Goal: Information Seeking & Learning: Learn about a topic

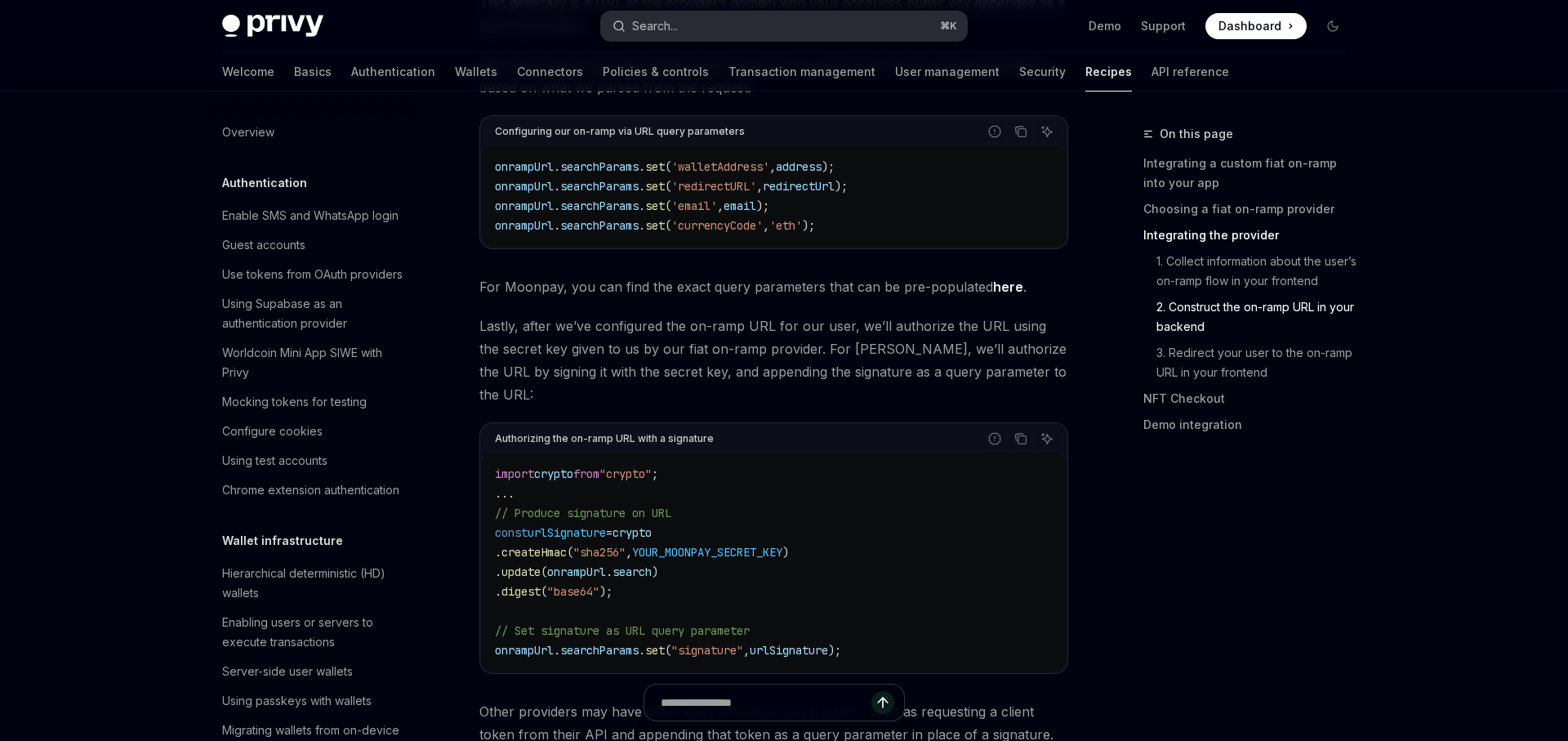
click at [707, 30] on button "Search... ⌘ K" at bounding box center [784, 26] width 366 height 29
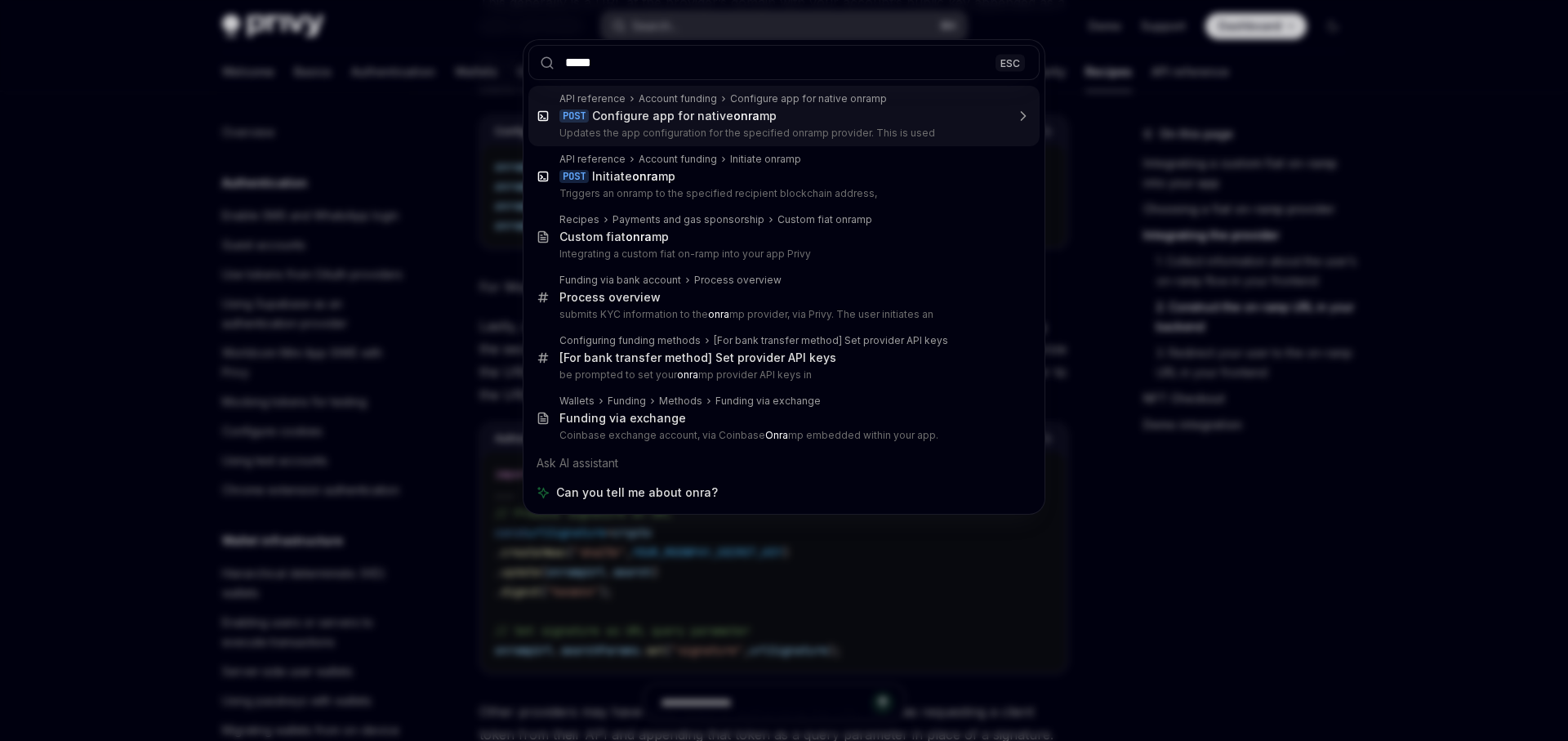
type input "******"
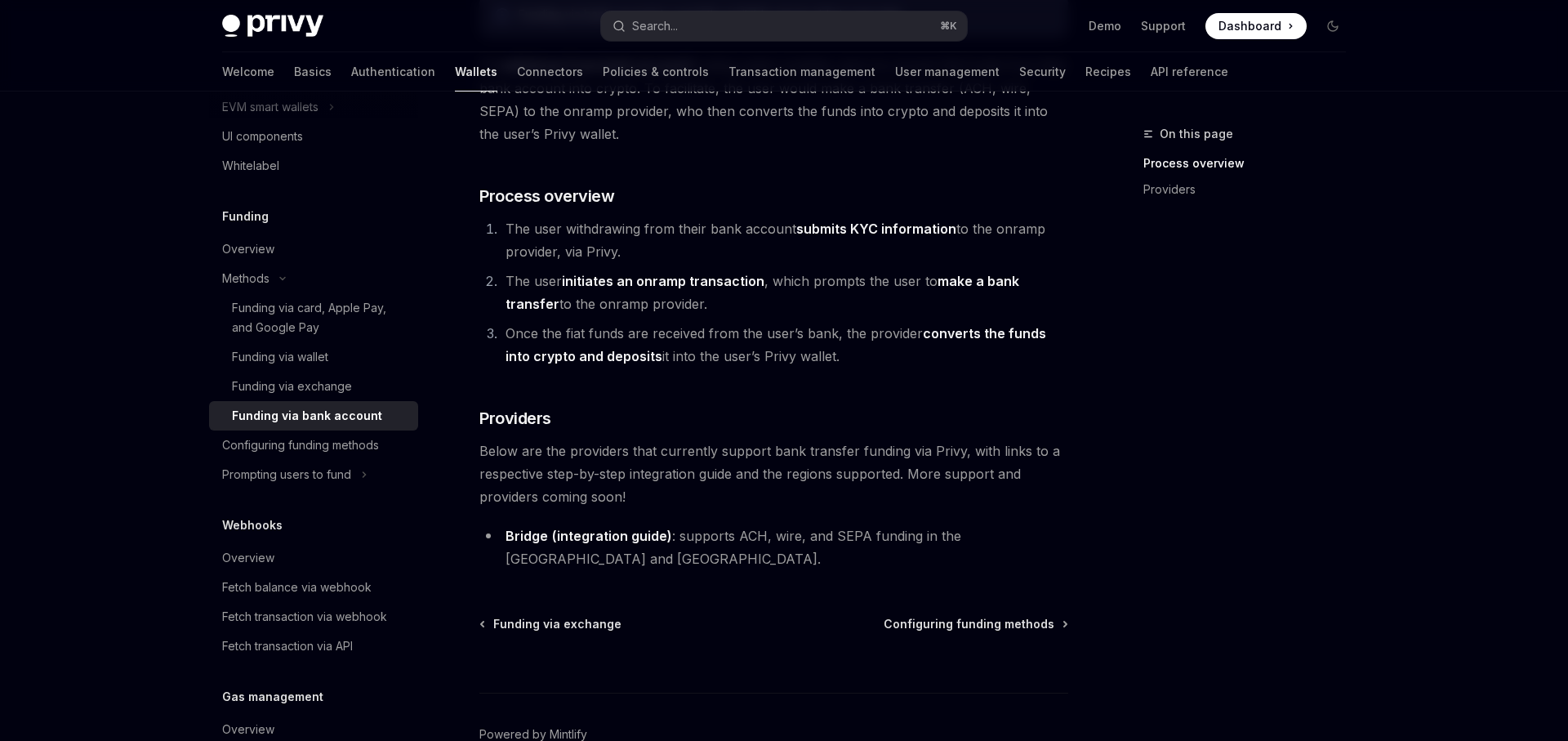
scroll to position [211, 0]
click at [397, 312] on div "Funding via card, Apple Pay, and Google Pay" at bounding box center [320, 317] width 176 height 39
type textarea "*"
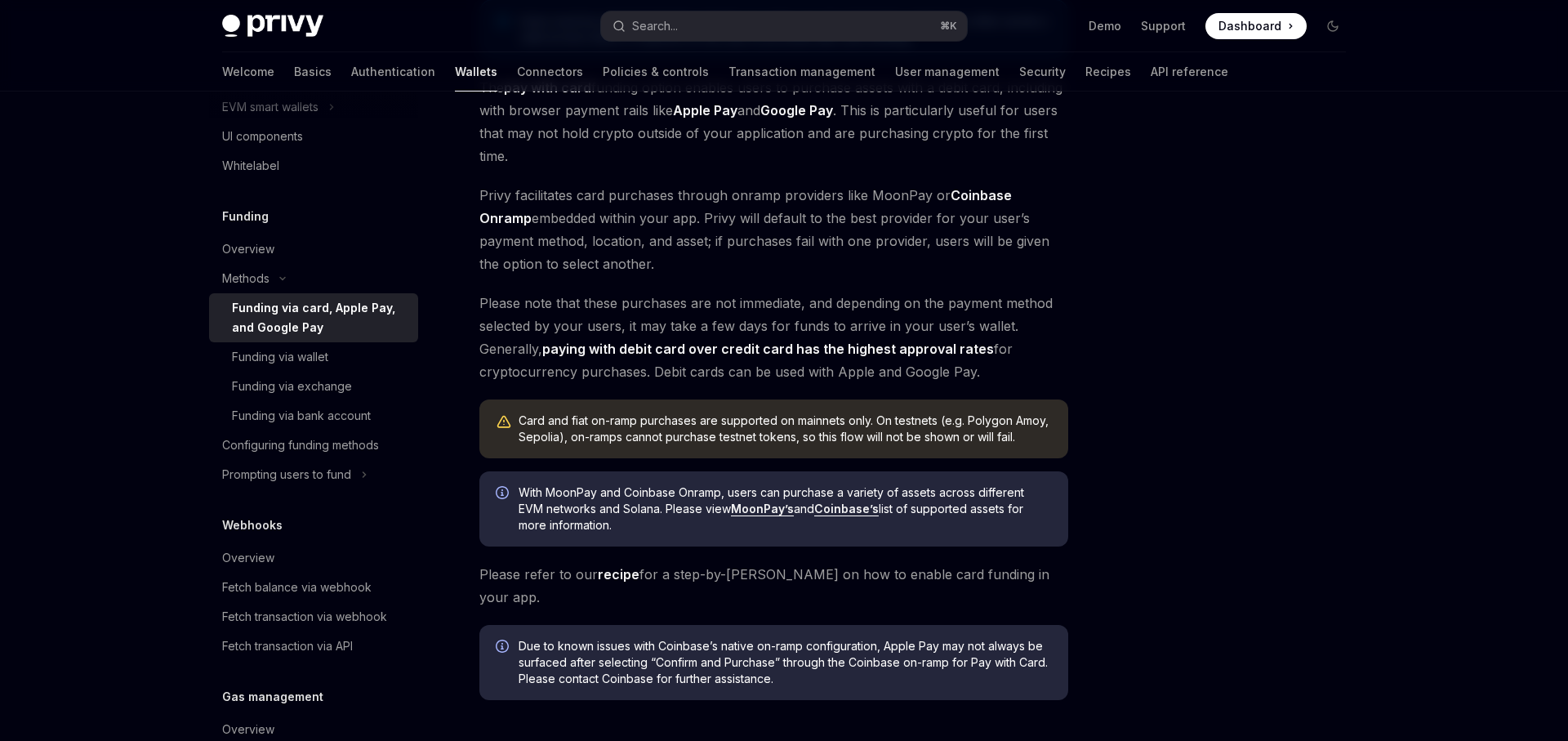
scroll to position [187, 0]
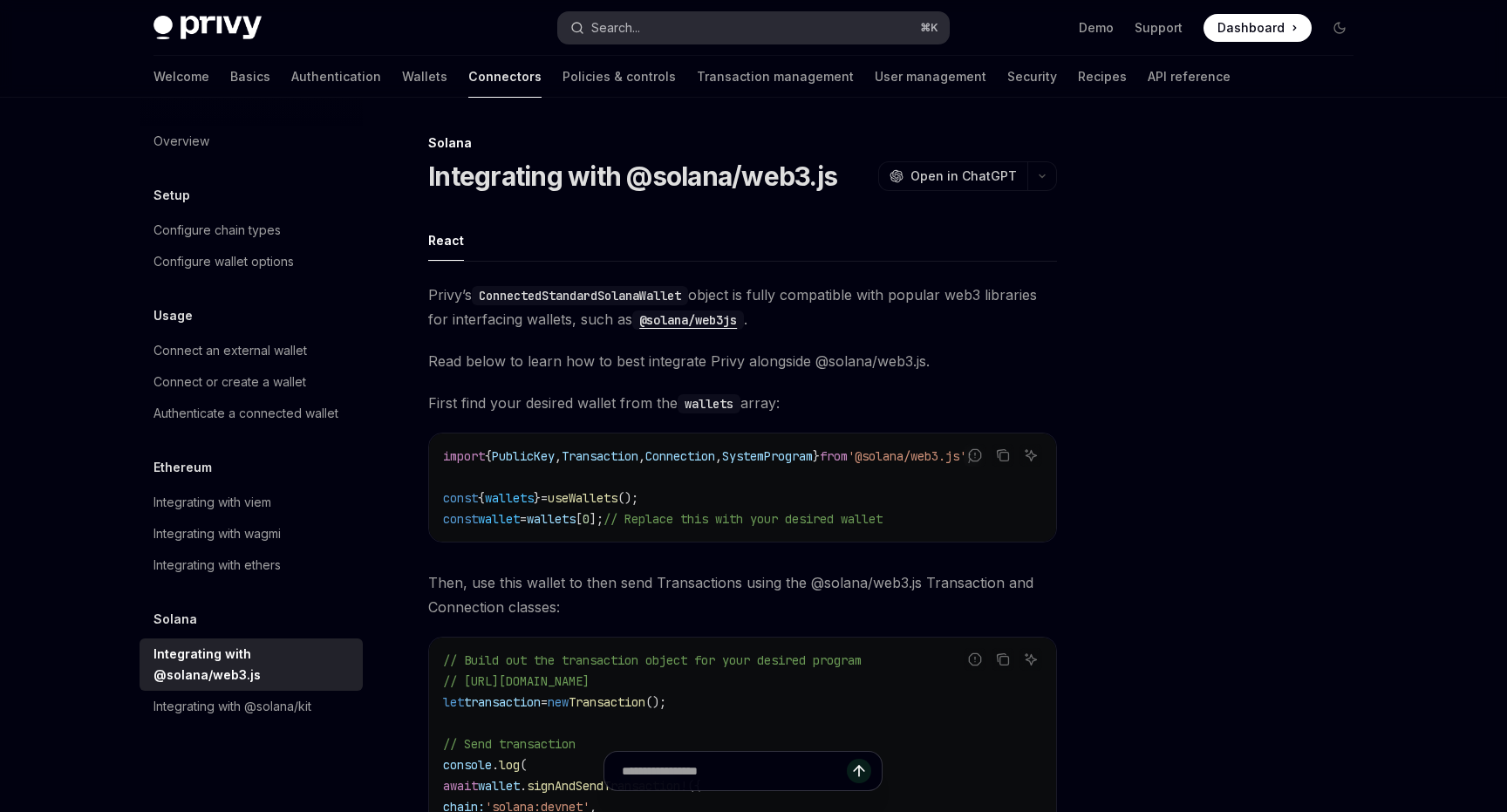
click at [634, 38] on div "Search..." at bounding box center [615, 28] width 49 height 21
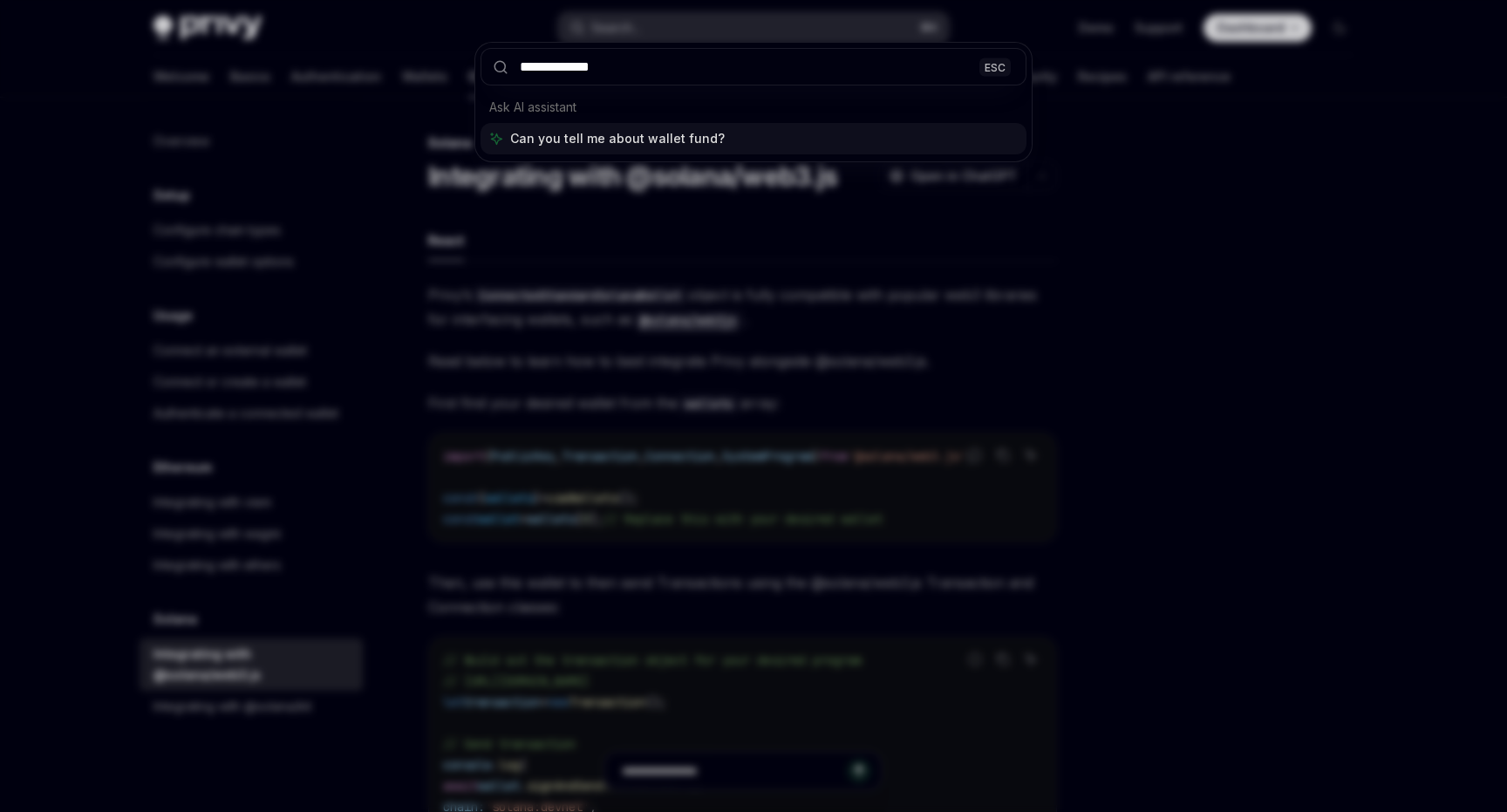
type input "**********"
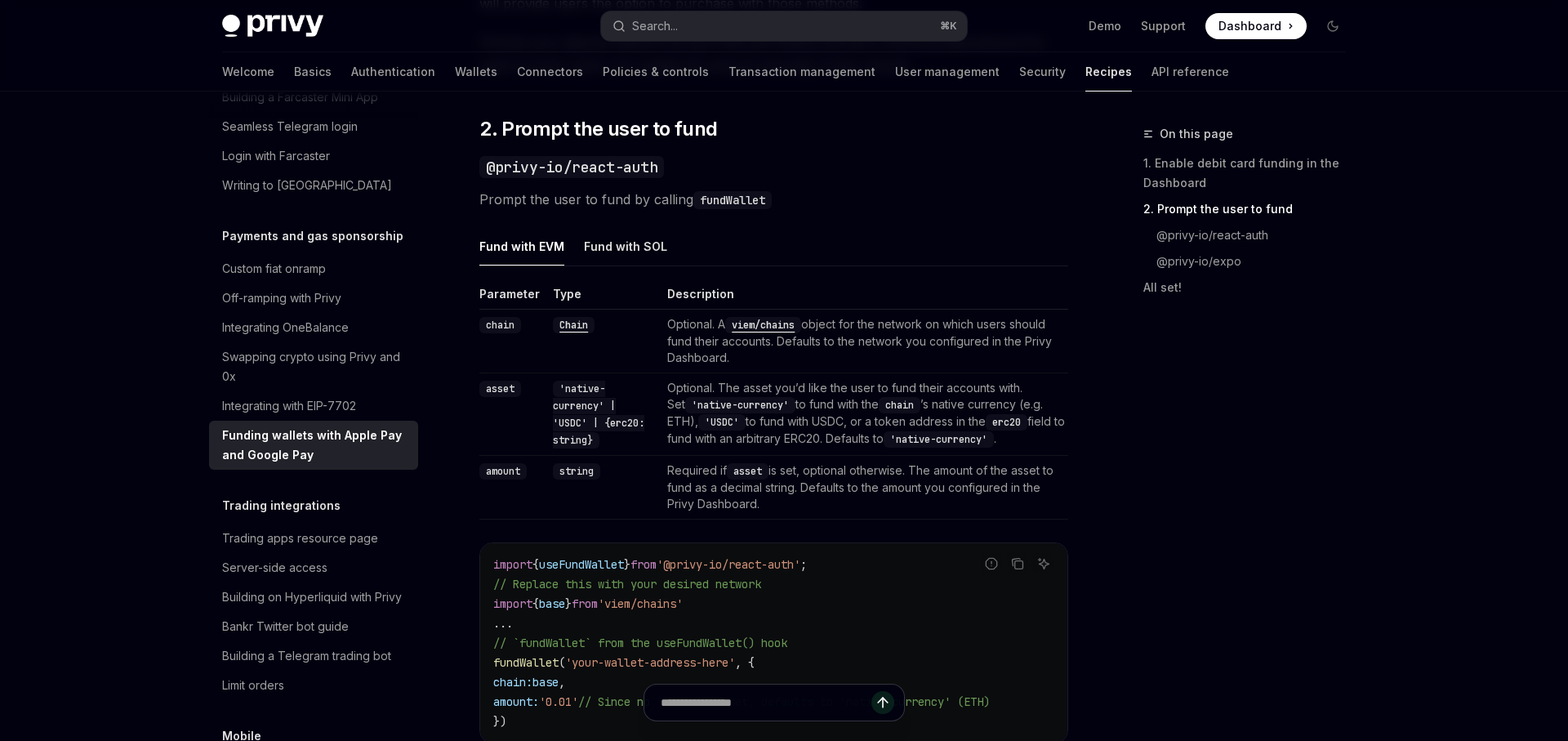
scroll to position [1067, 0]
click at [611, 245] on div "Fund with SOL" at bounding box center [625, 248] width 83 height 38
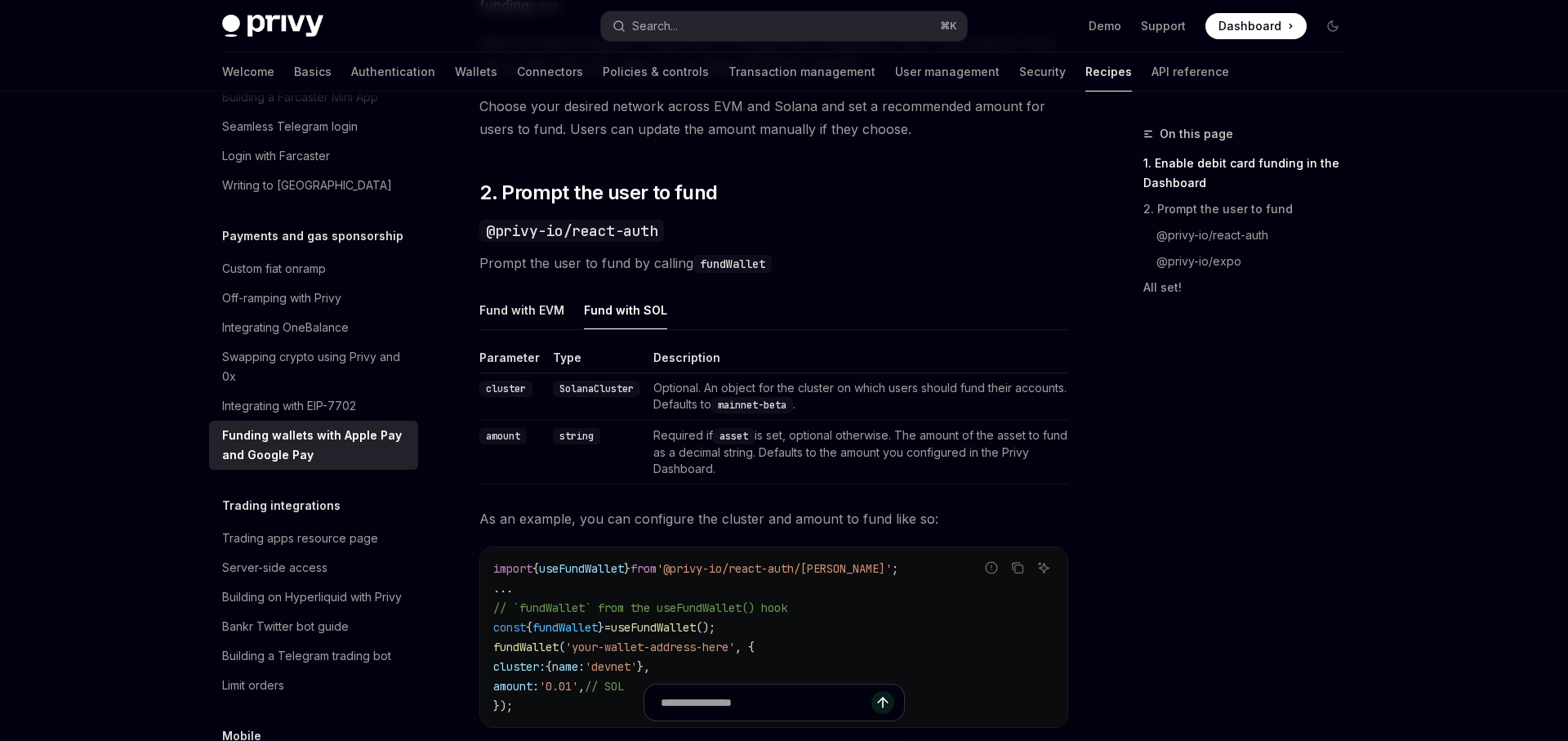
scroll to position [1002, 0]
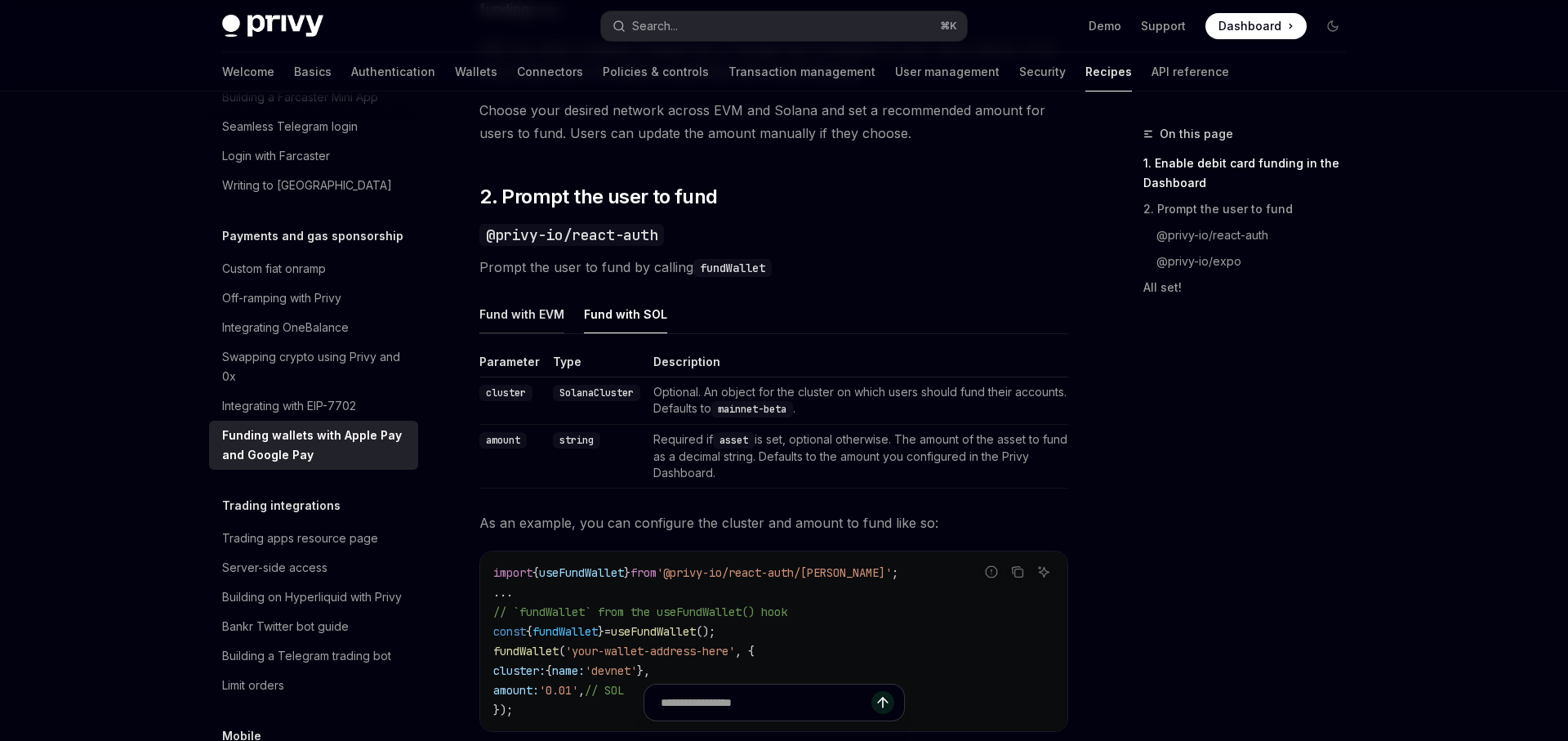
click at [498, 317] on div "Fund with EVM" at bounding box center [522, 314] width 85 height 38
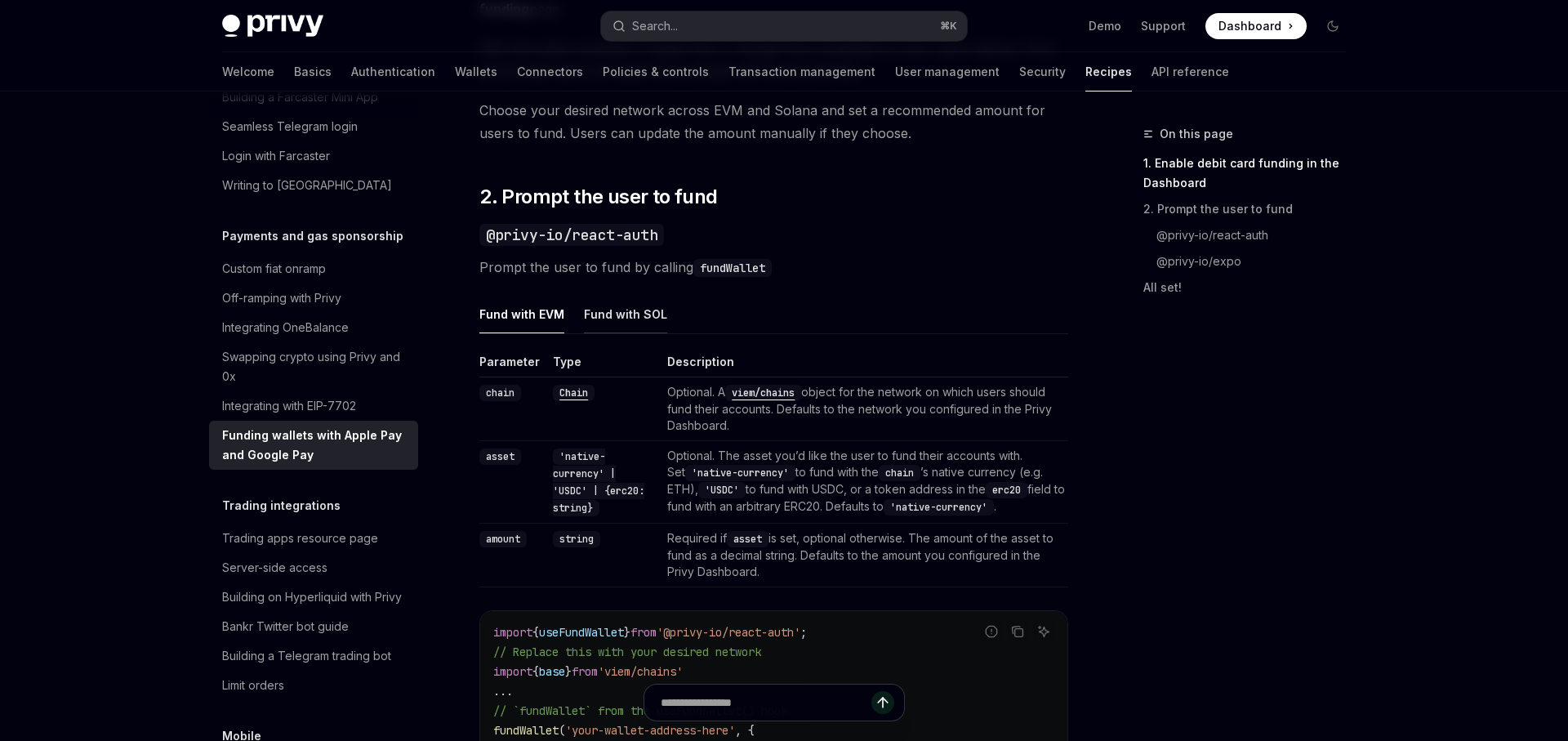
click at [638, 317] on div "Fund with SOL" at bounding box center [625, 314] width 83 height 38
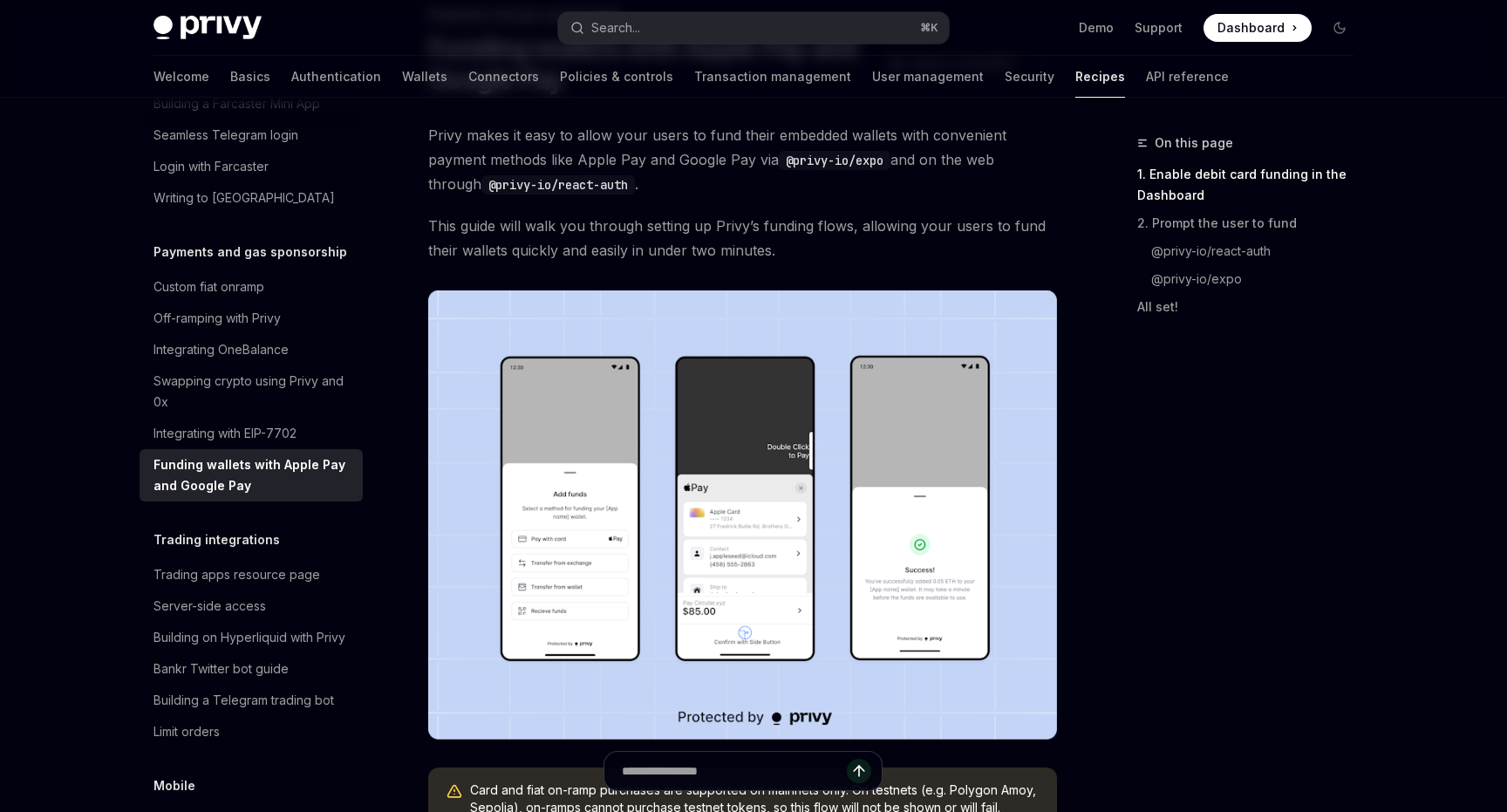
scroll to position [130, 0]
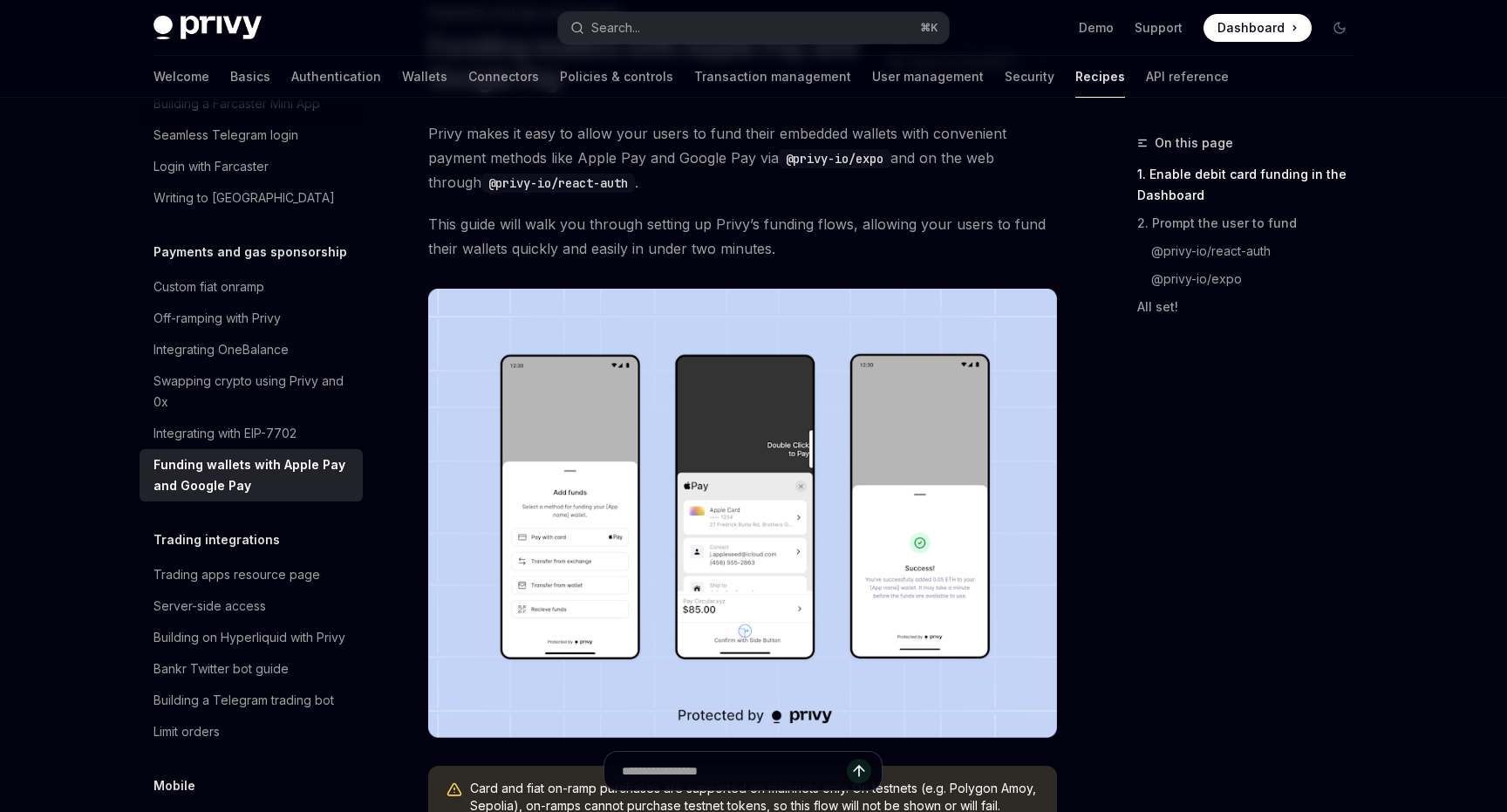
click at [665, 554] on img at bounding box center [742, 512] width 629 height 449
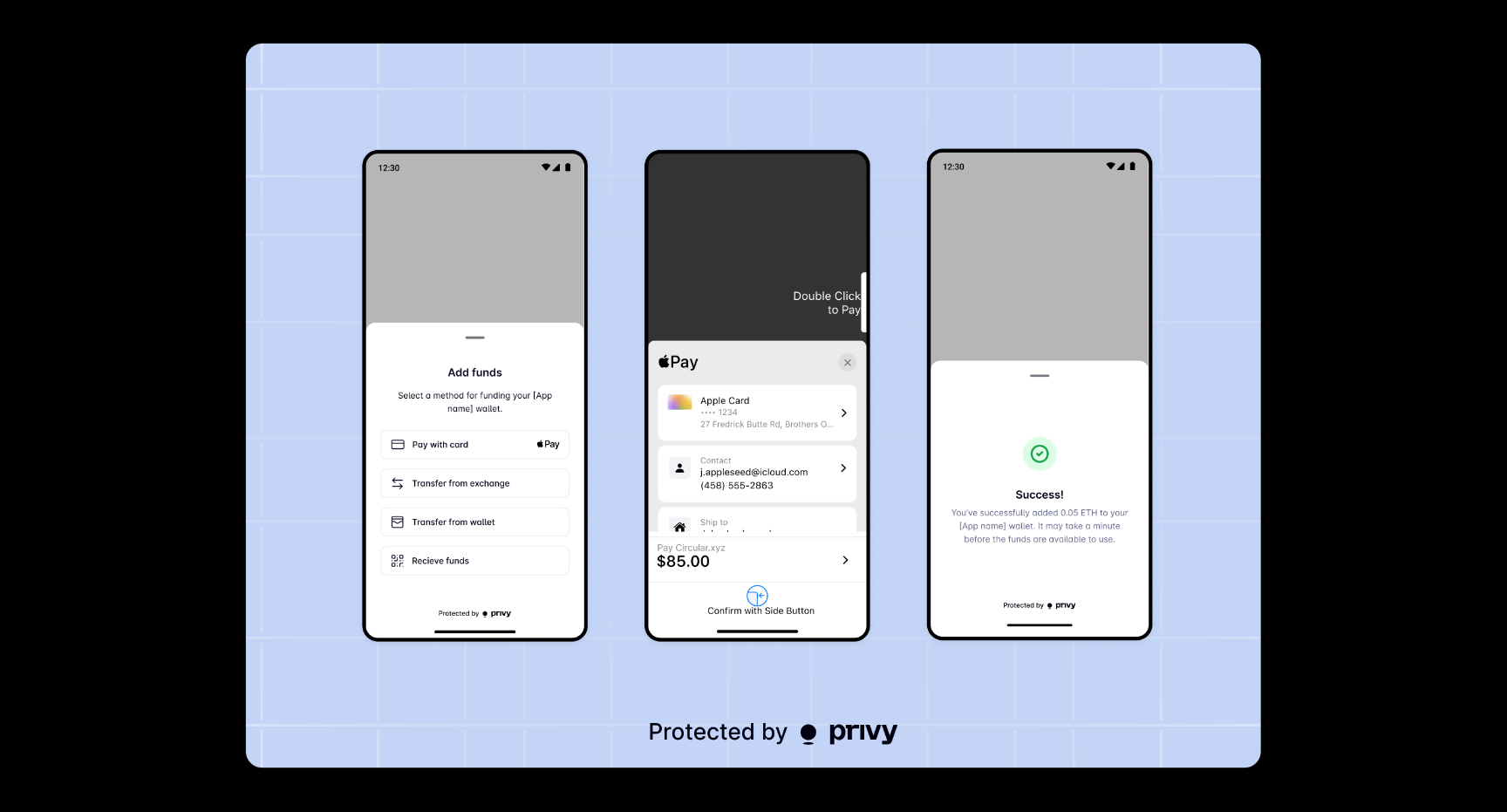
click at [1367, 546] on div at bounding box center [753, 406] width 1507 height 812
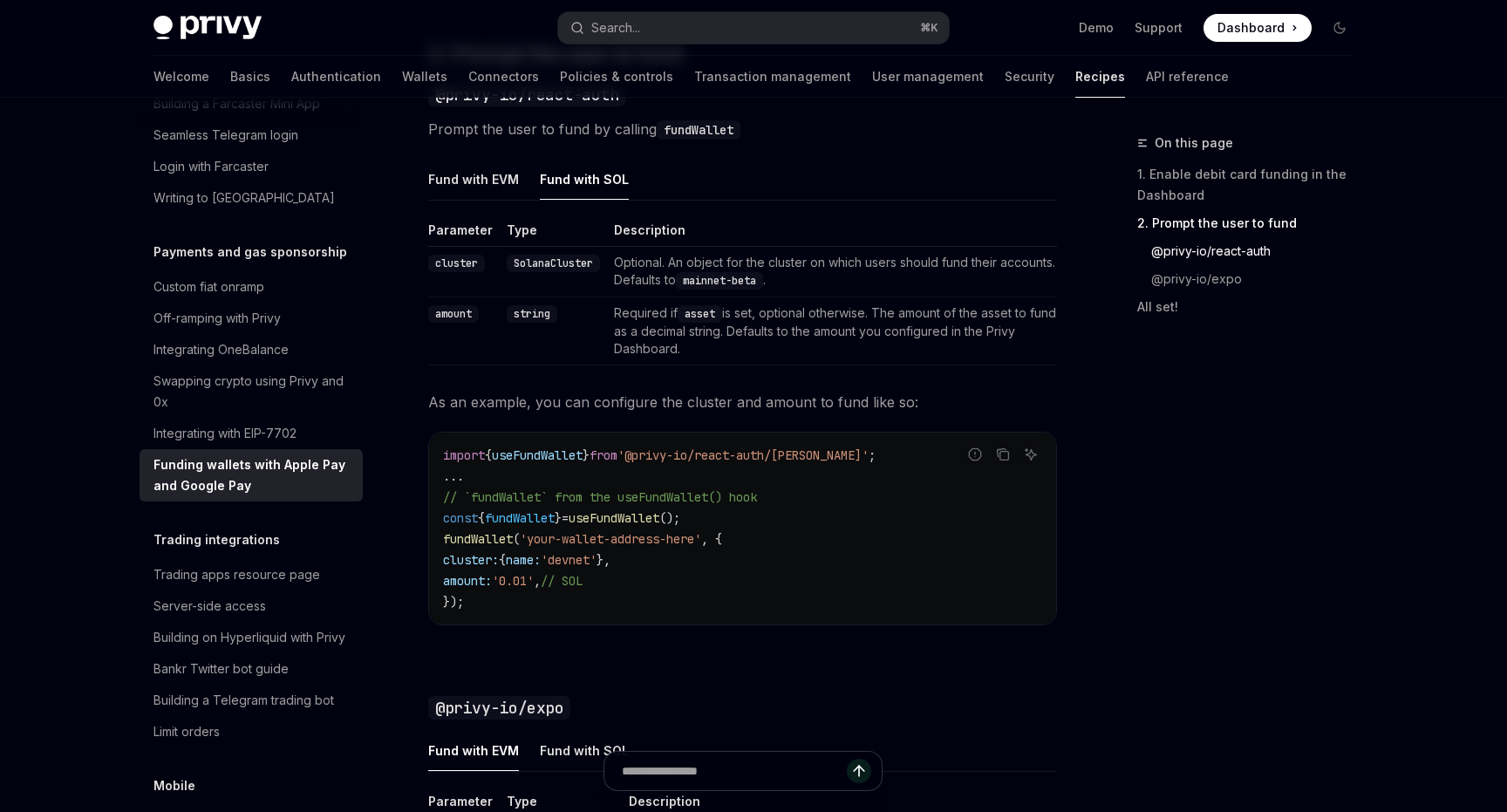
scroll to position [1230, 0]
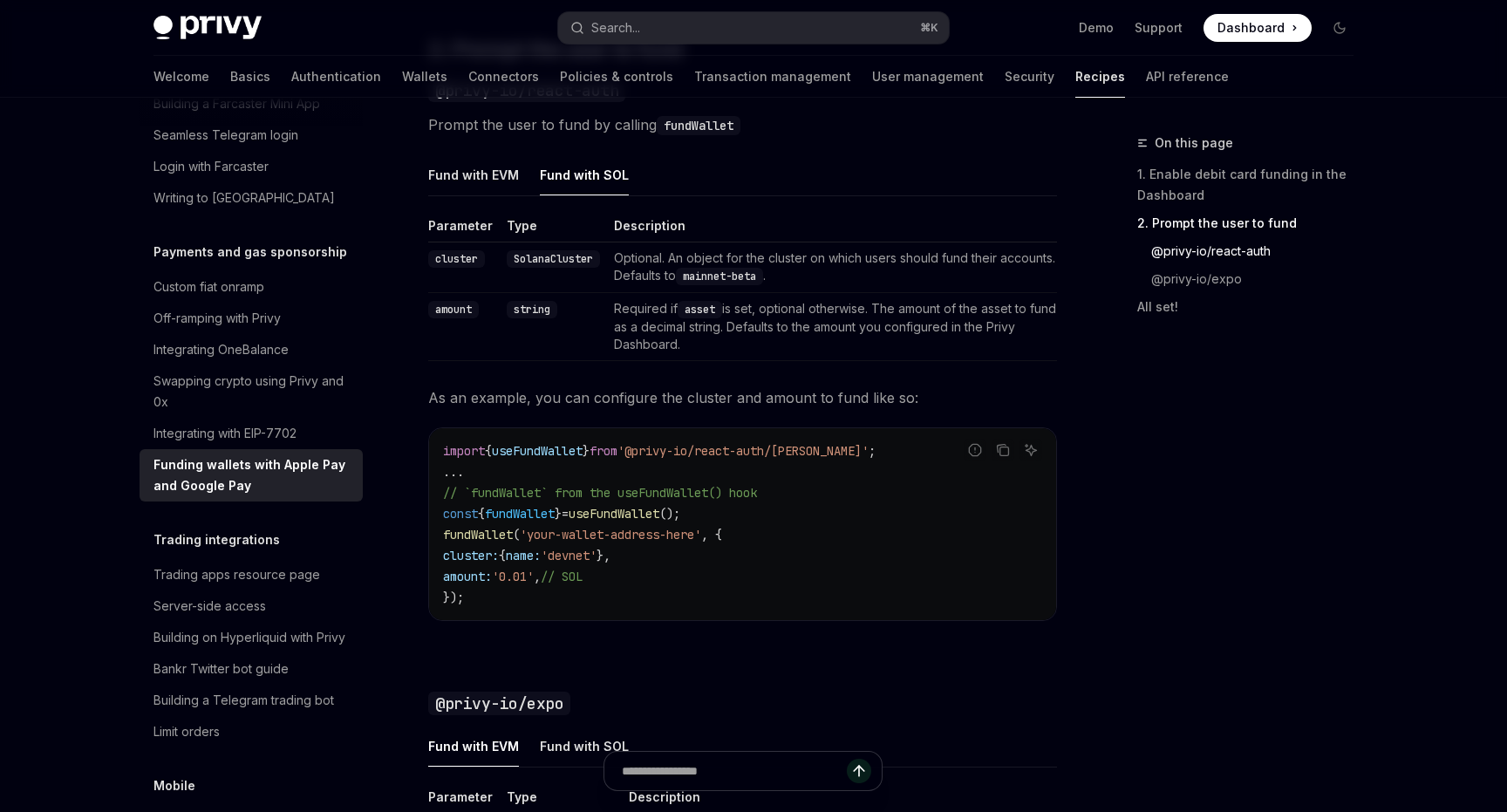
click at [573, 606] on code "import { useFundWallet } from '@privy-io/react-auth/solana' ; ... // `fundWalle…" at bounding box center [743, 524] width 599 height 168
drag, startPoint x: 536, startPoint y: 600, endPoint x: 422, endPoint y: 432, distance: 203.0
click at [422, 432] on div "Payments and gas sponsorship Funding wallets with Apple Pay and Google Pay Open…" at bounding box center [579, 348] width 962 height 2890
copy code "import { useFundWallet } from '@privy-io/react-auth/solana' ; ... // `fundWalle…"
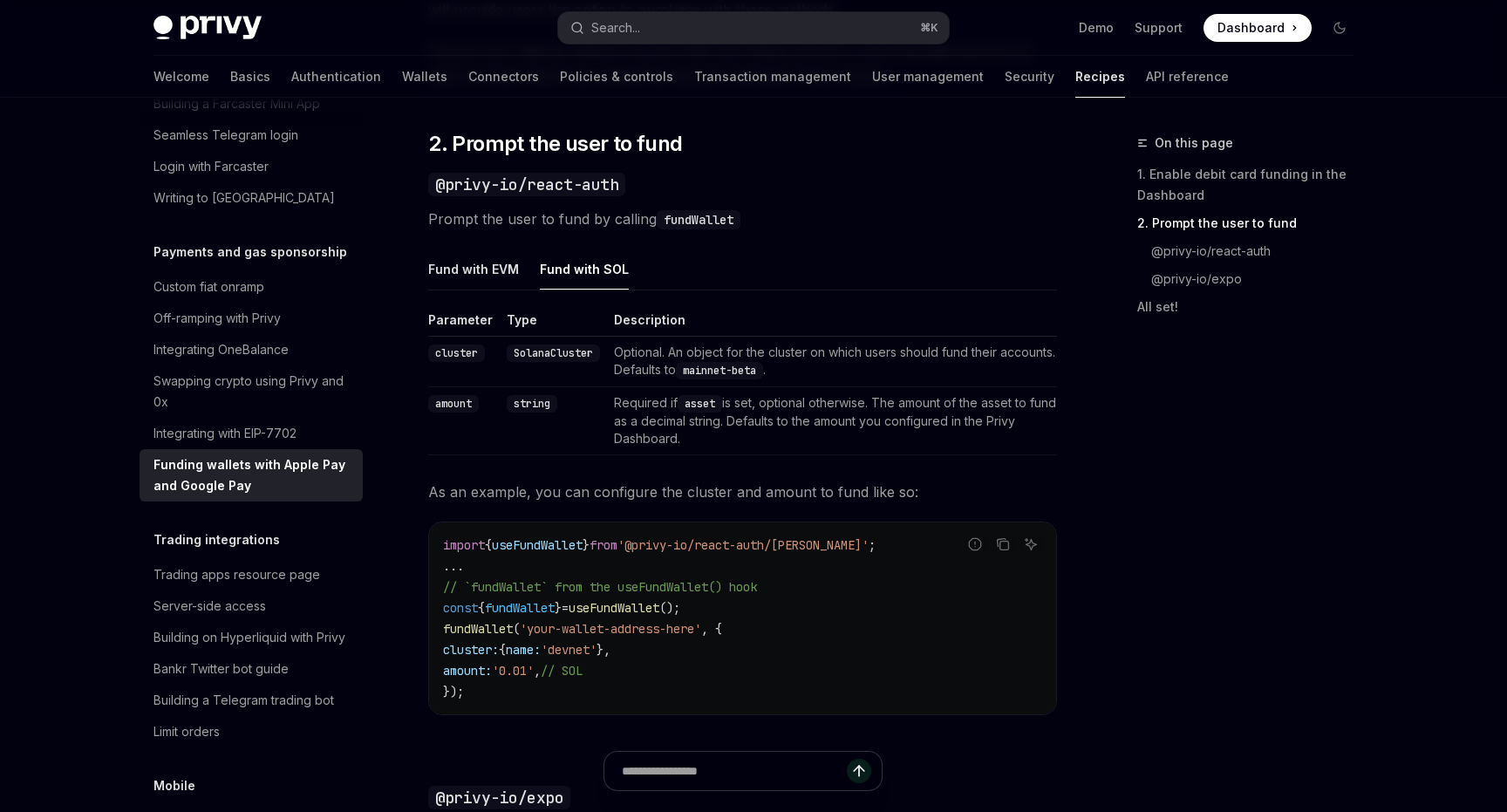
scroll to position [1131, 0]
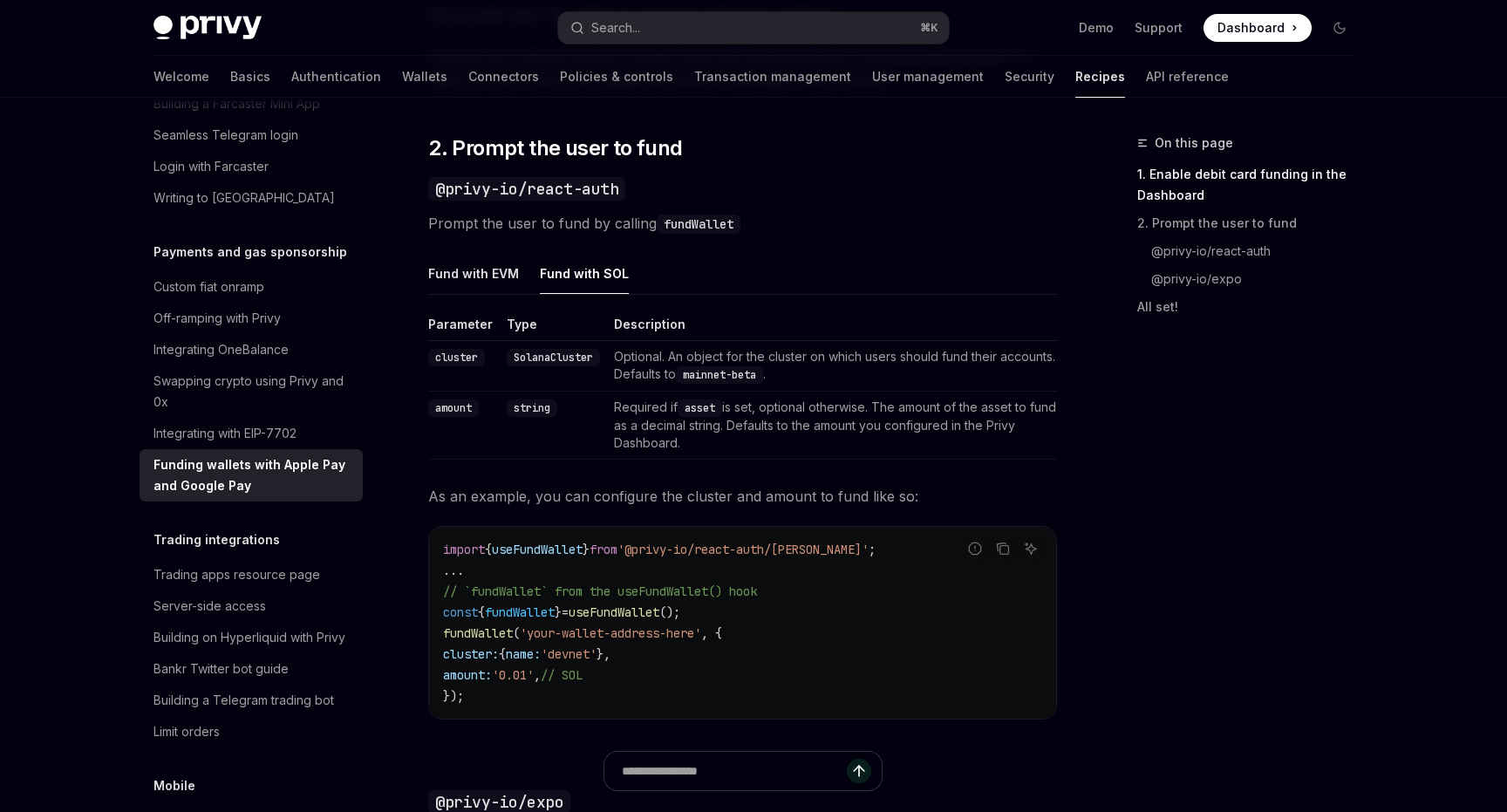
click at [986, 411] on td "Required if asset is set, optional otherwise. The amount of the asset to fund a…" at bounding box center [831, 426] width 450 height 68
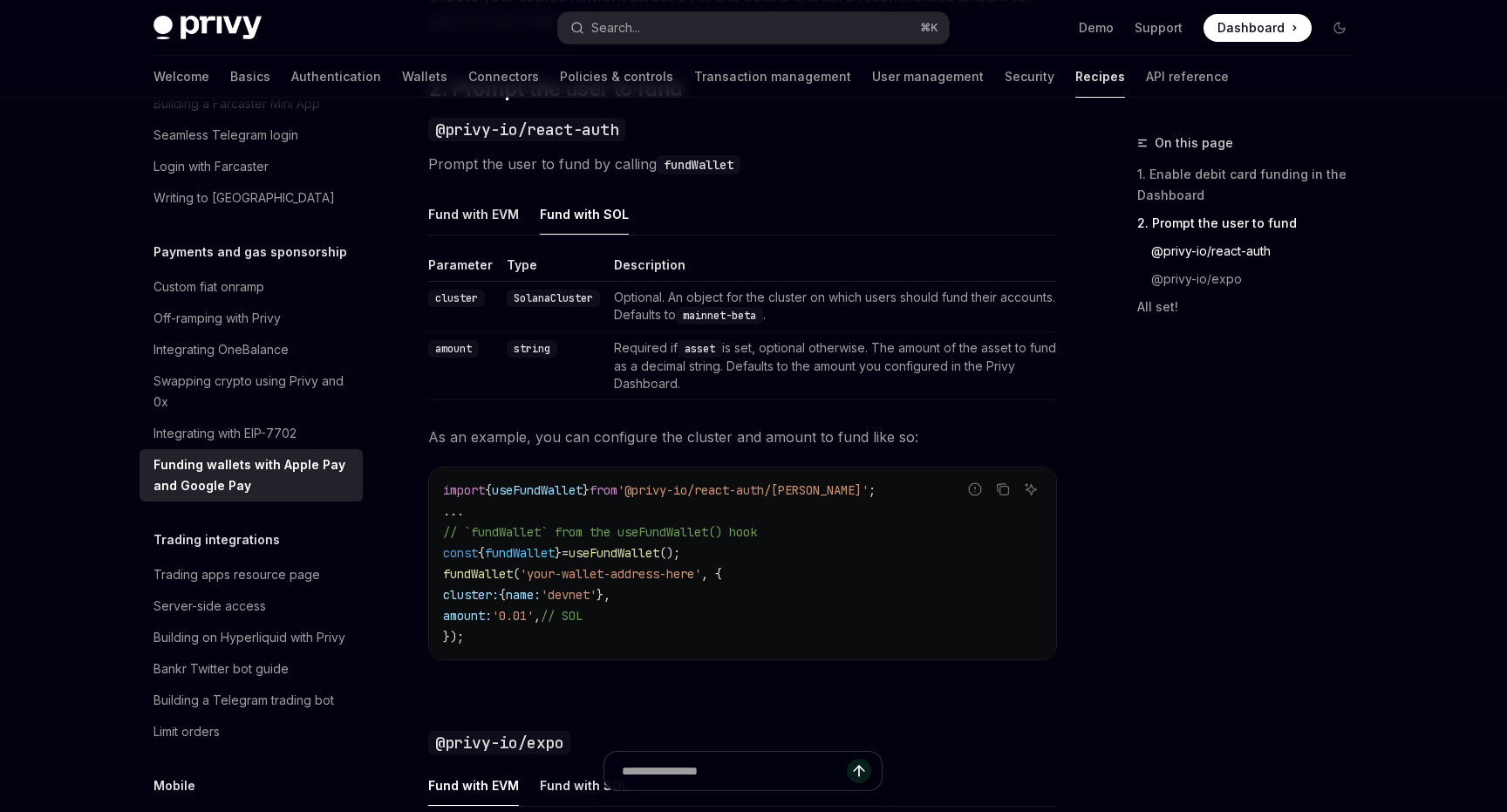
scroll to position [1189, 0]
click at [461, 218] on div "Fund with EVM" at bounding box center [473, 215] width 90 height 41
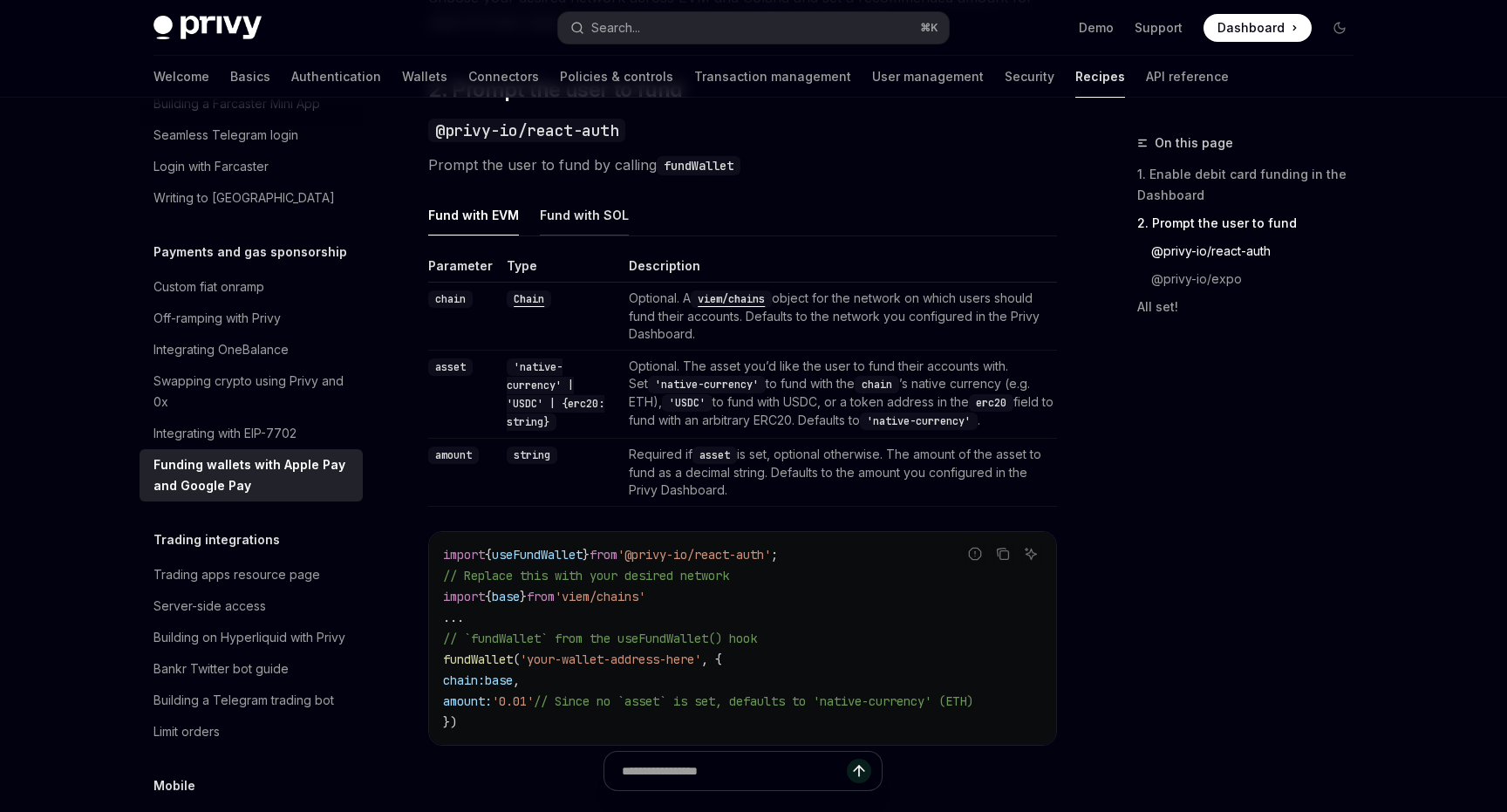
click at [571, 219] on div "Fund with SOL" at bounding box center [584, 215] width 88 height 41
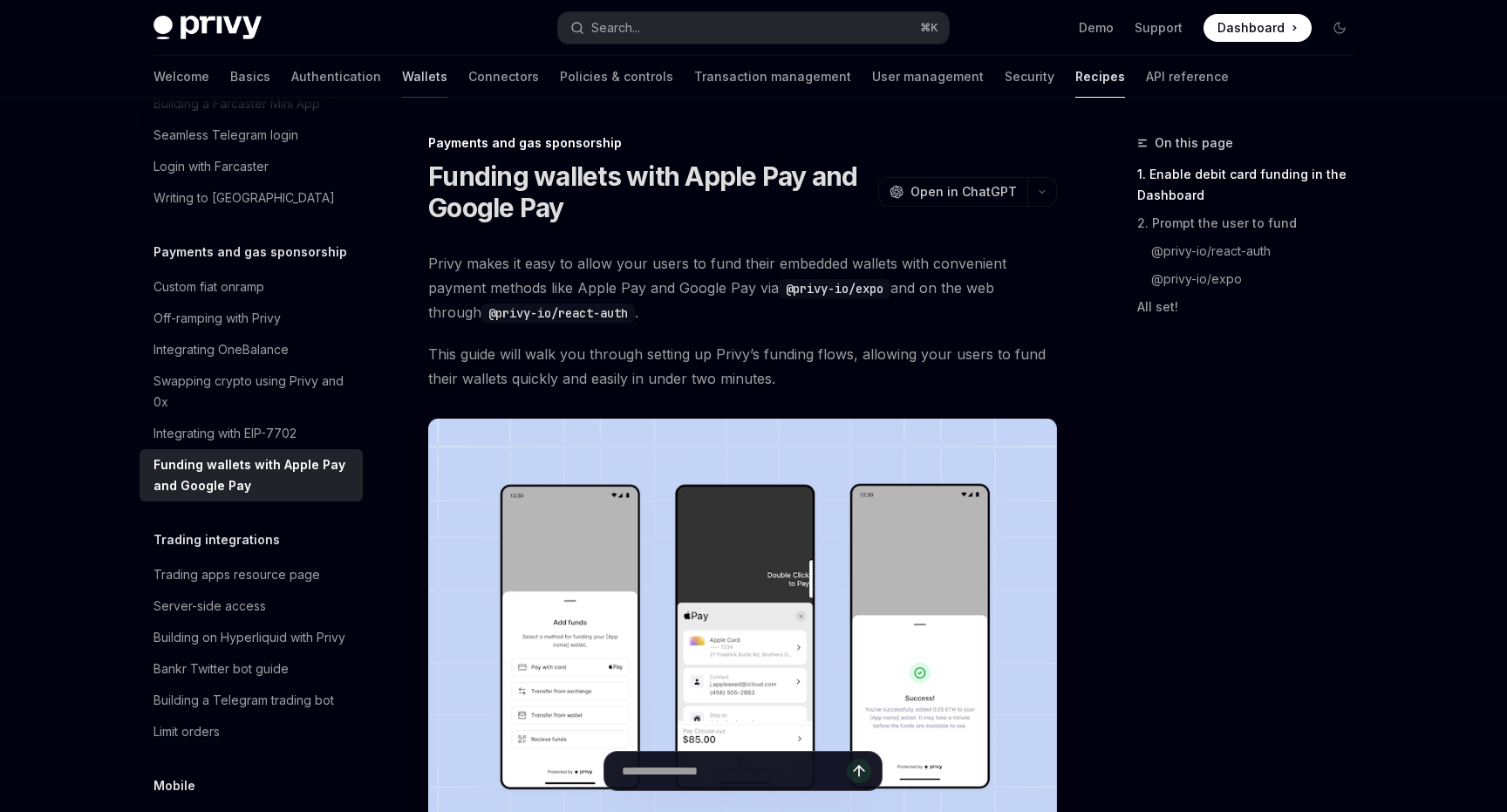
click at [402, 77] on link "Wallets" at bounding box center [424, 76] width 45 height 41
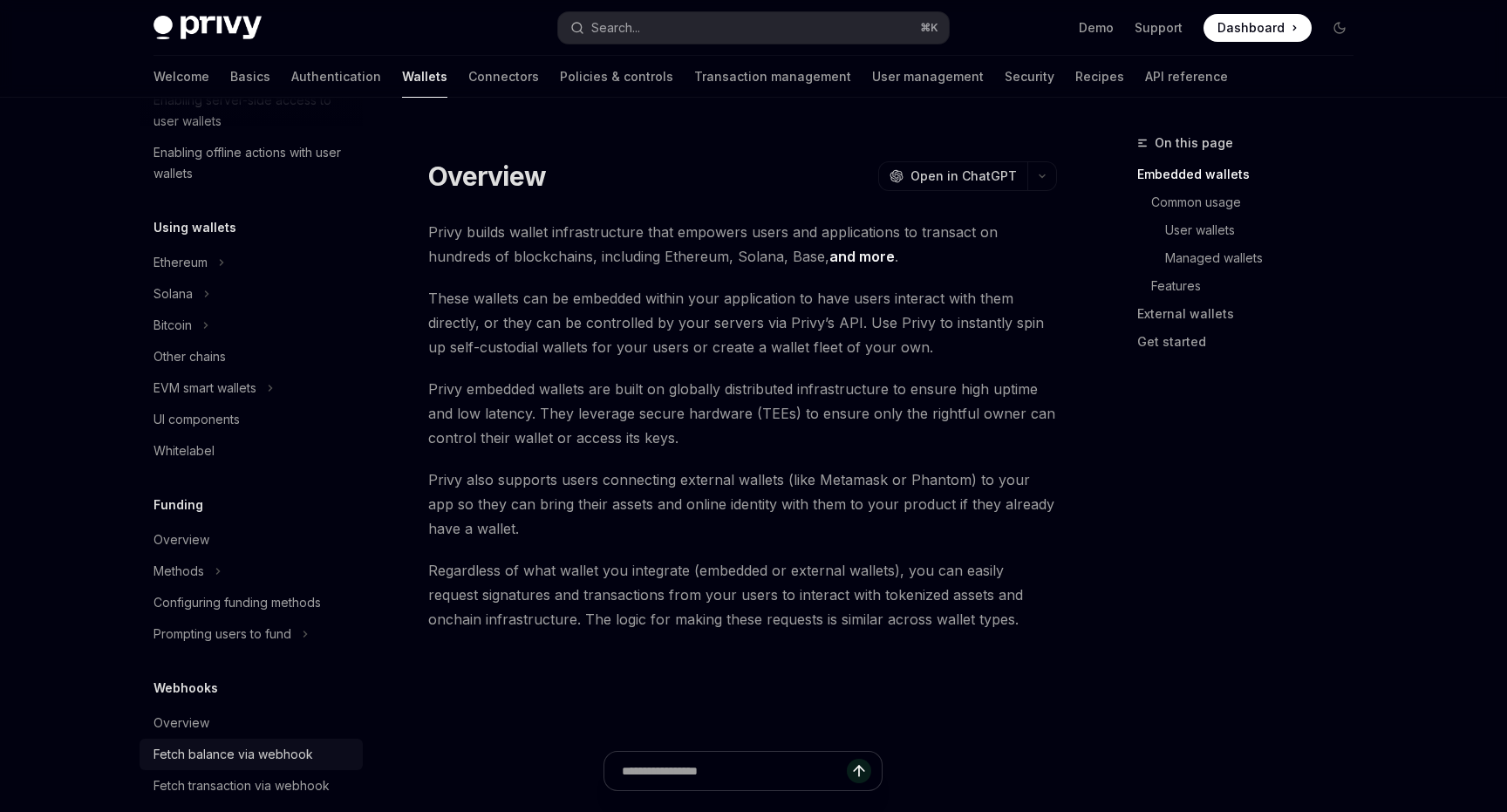
scroll to position [174, 0]
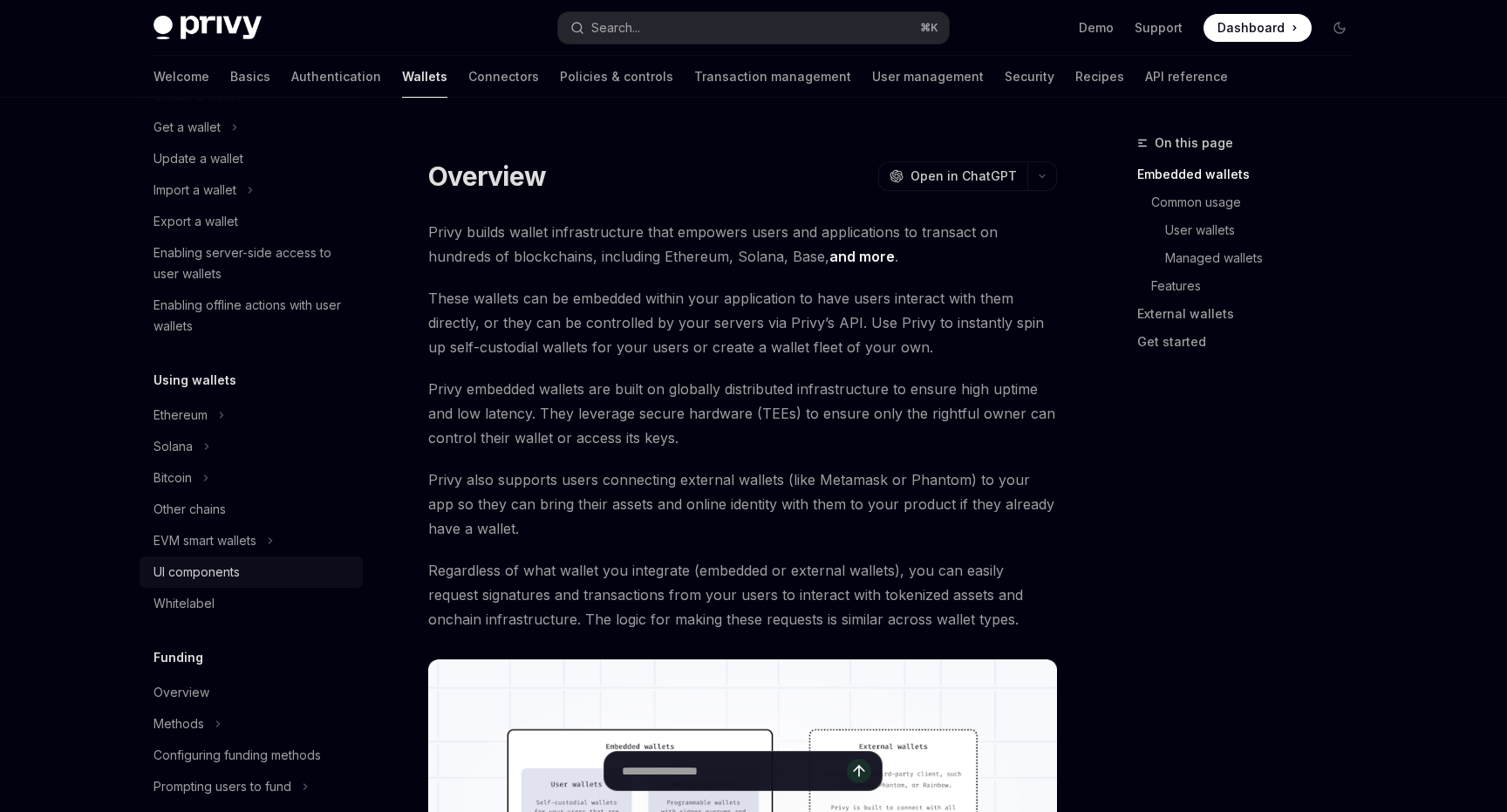
click at [198, 578] on div "UI components" at bounding box center [196, 571] width 87 height 21
type textarea "*"
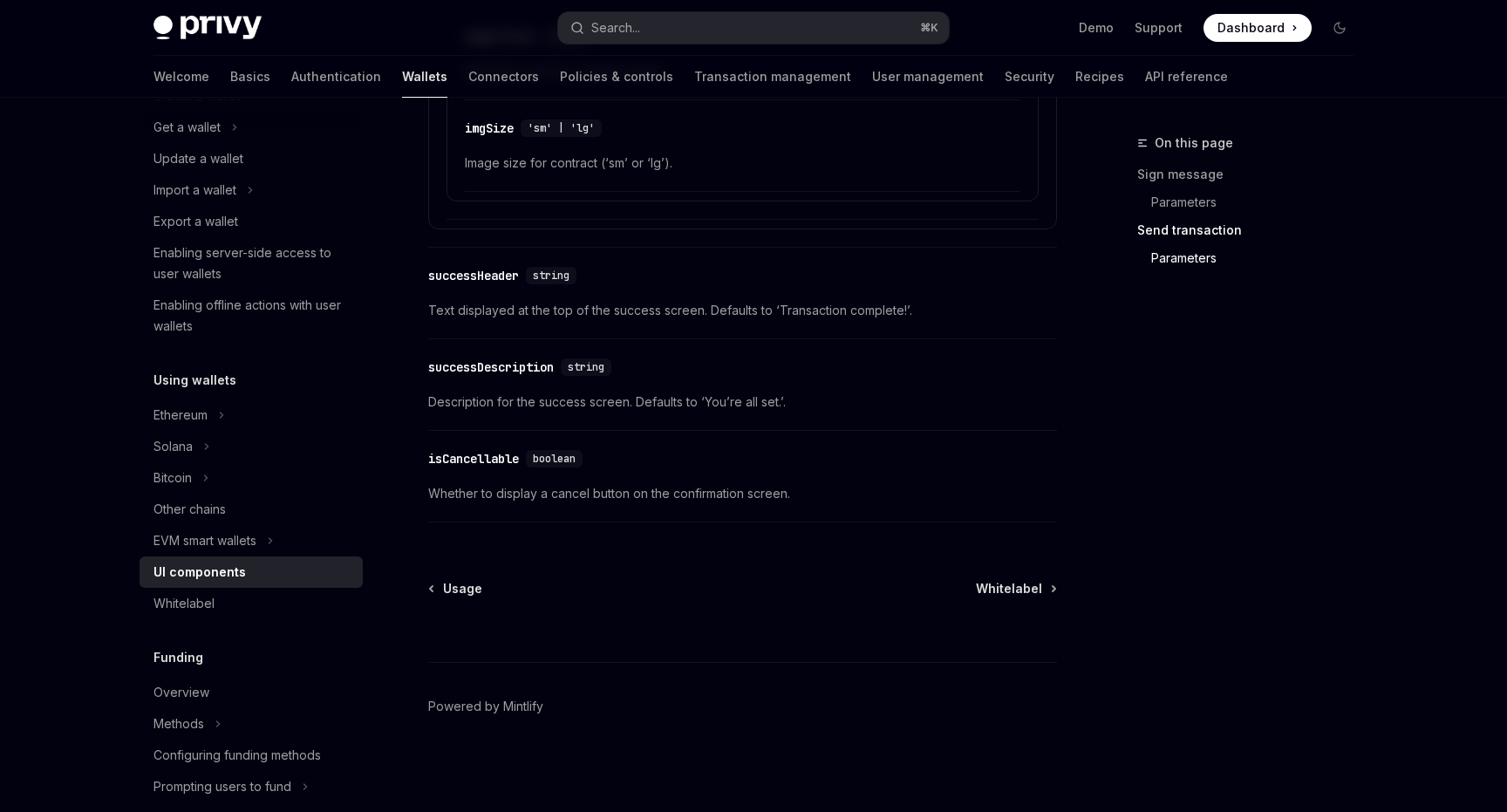
scroll to position [3124, 0]
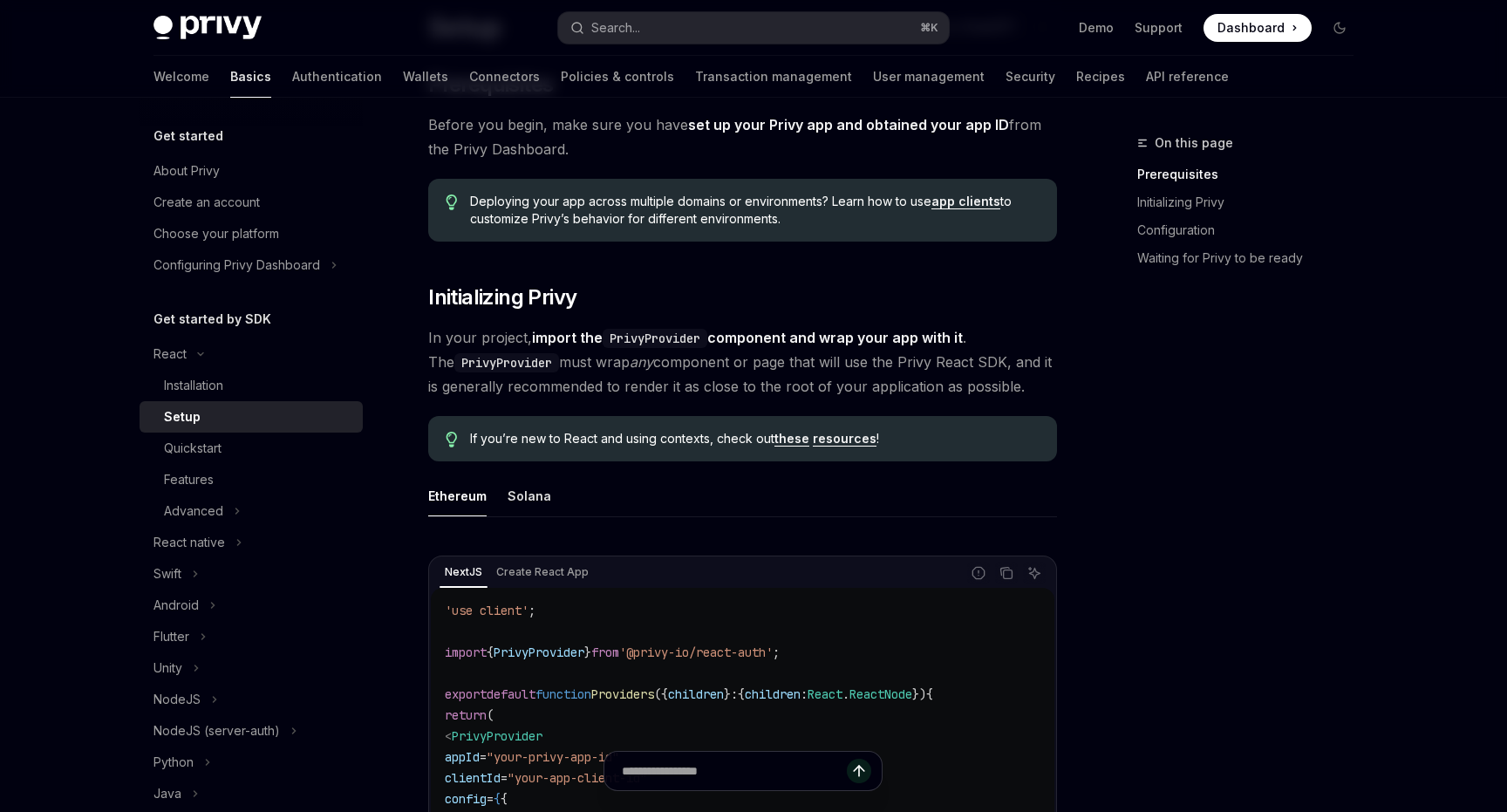
scroll to position [150, 0]
click at [515, 490] on div "Solana" at bounding box center [529, 495] width 43 height 41
type textarea "*"
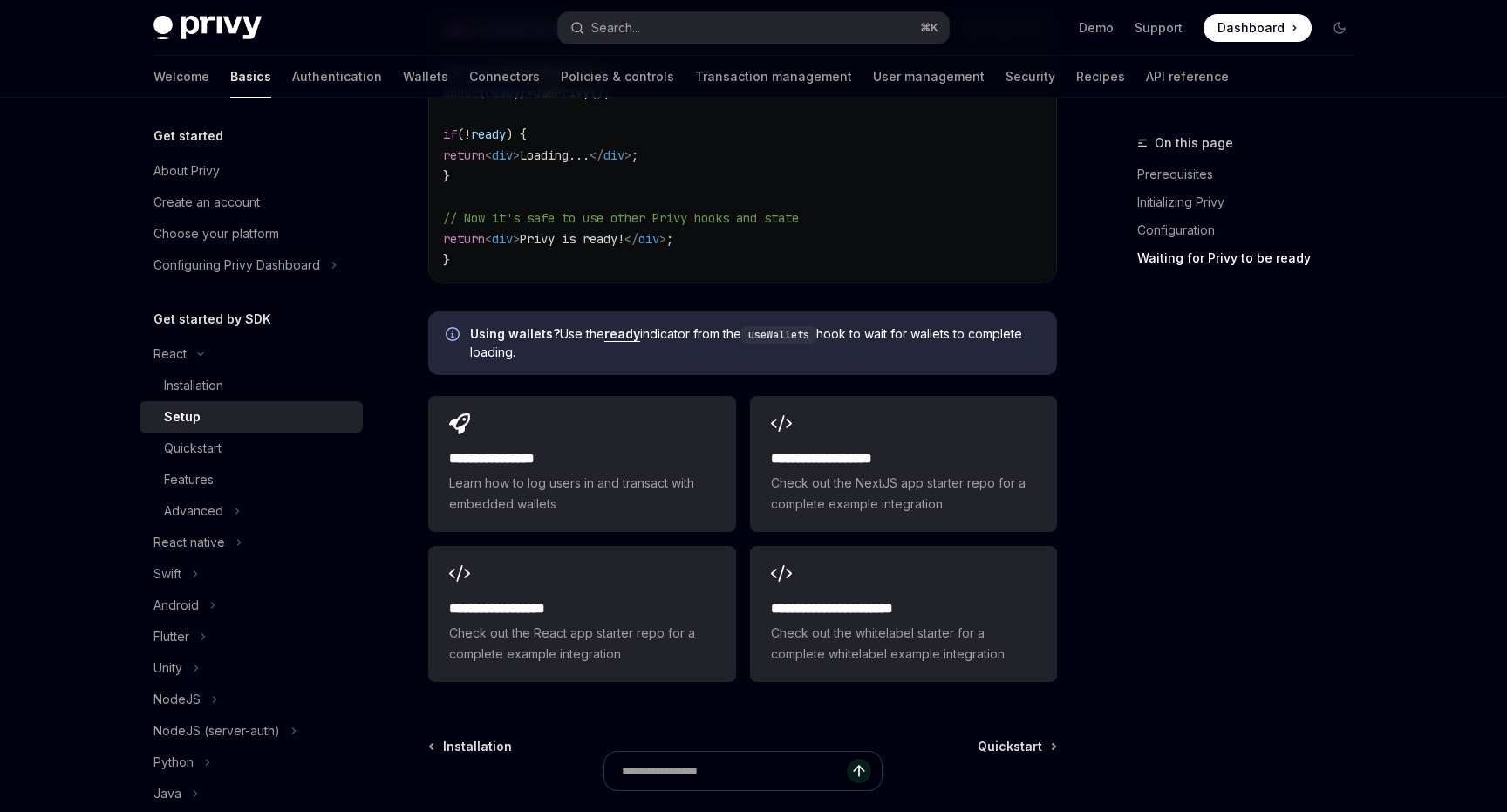
scroll to position [2282, 0]
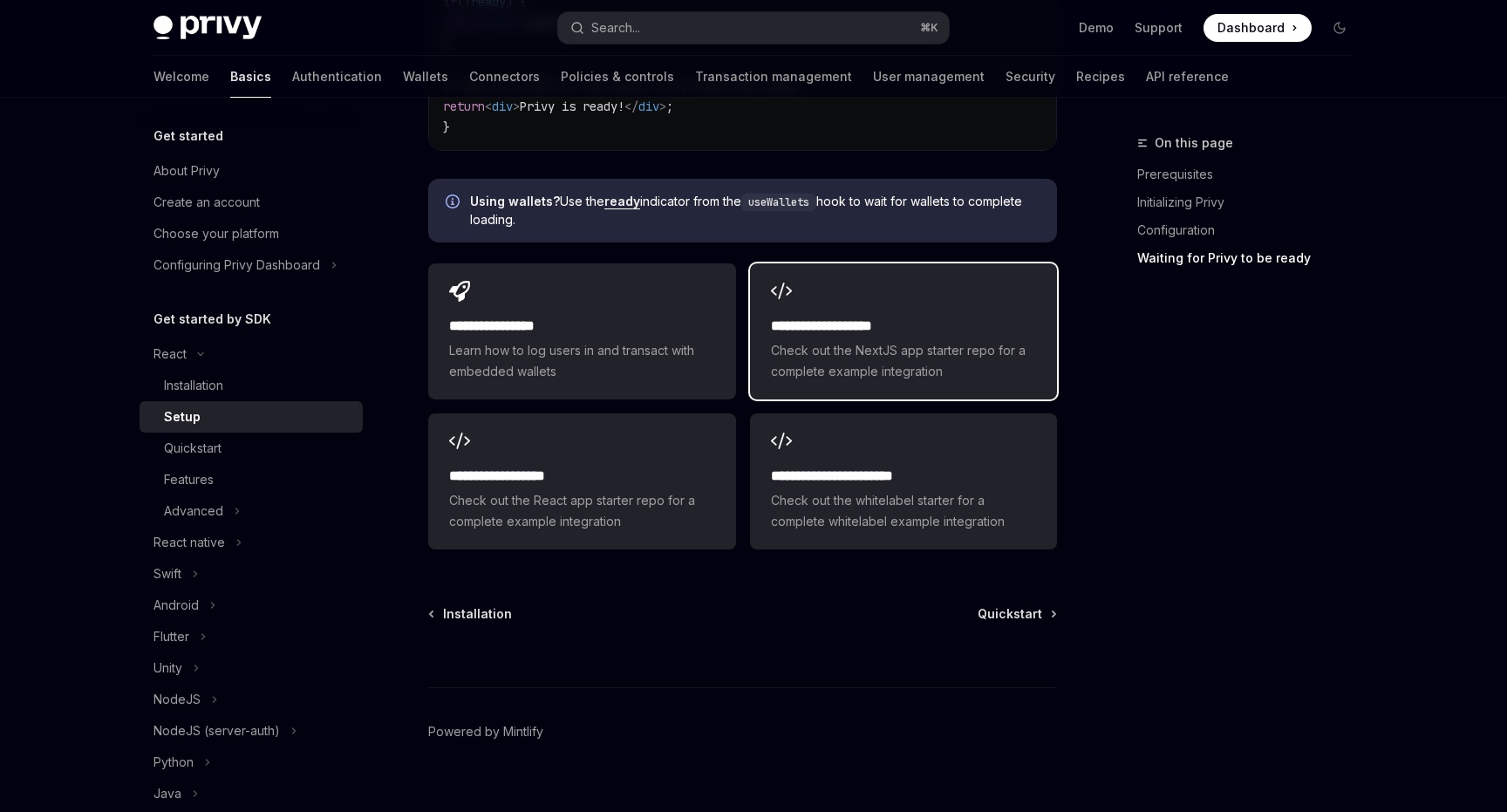
click at [870, 340] on span "Check out the NextJS app starter repo for a complete example integration" at bounding box center [903, 360] width 265 height 41
